Goal: Find specific page/section: Find specific page/section

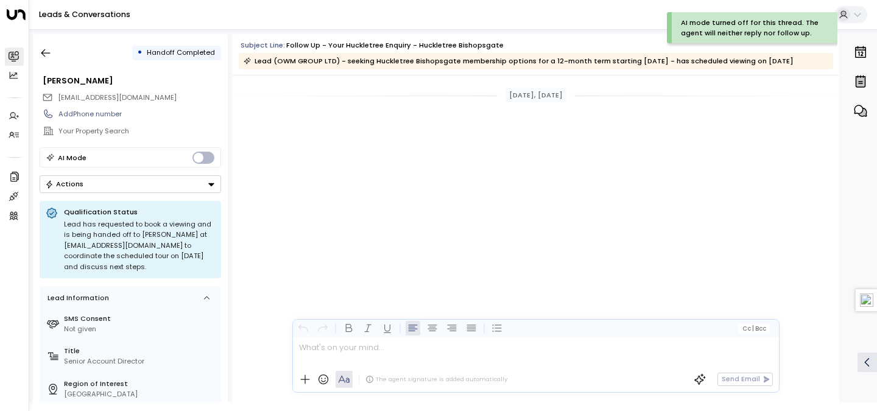
scroll to position [1375, 0]
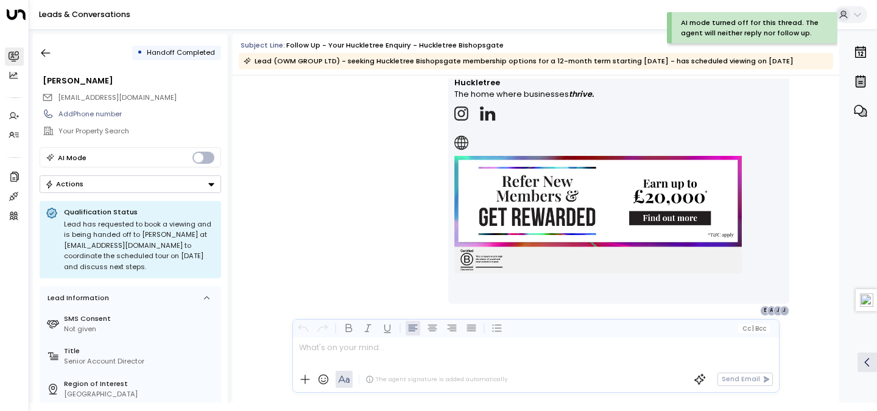
click at [51, 55] on icon "button" at bounding box center [46, 53] width 12 height 12
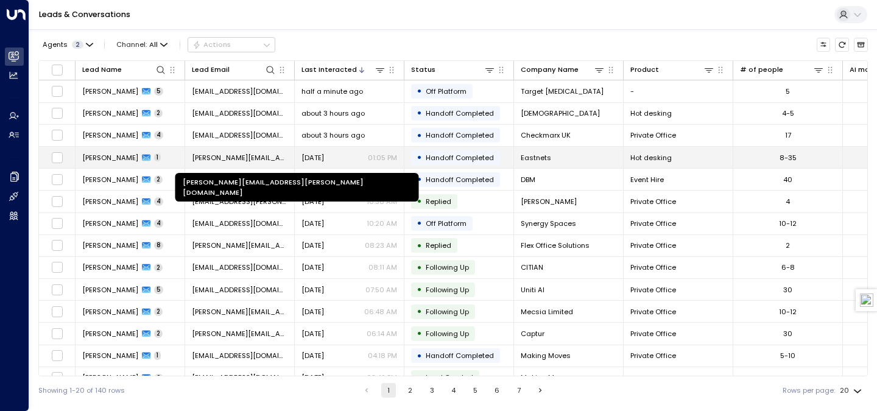
click at [231, 153] on span "[PERSON_NAME][EMAIL_ADDRESS][PERSON_NAME][DOMAIN_NAME]" at bounding box center [240, 158] width 96 height 10
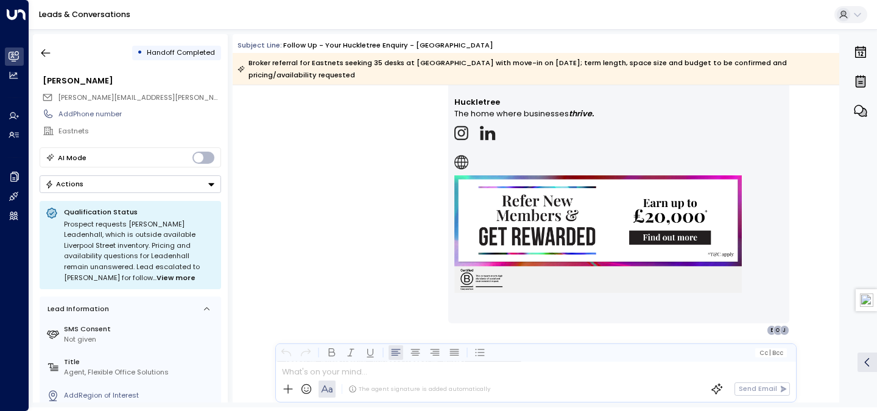
scroll to position [843, 0]
